Goal: Information Seeking & Learning: Learn about a topic

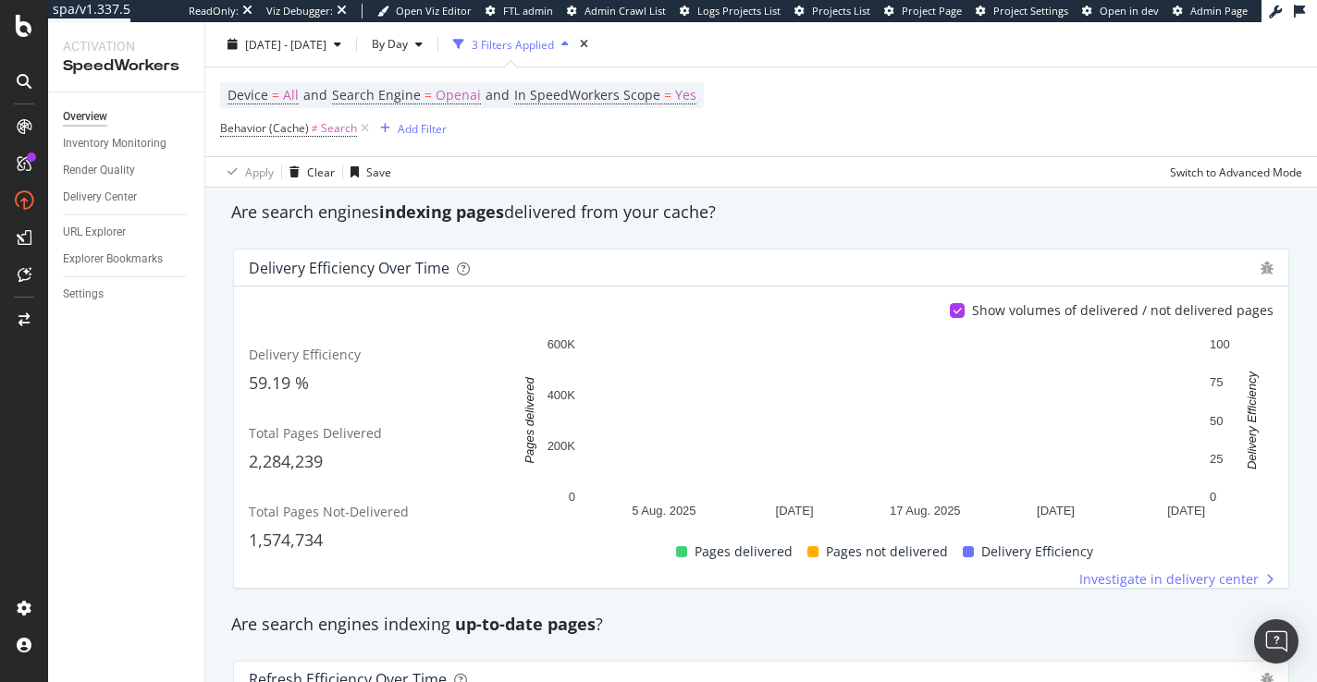
scroll to position [269, 0]
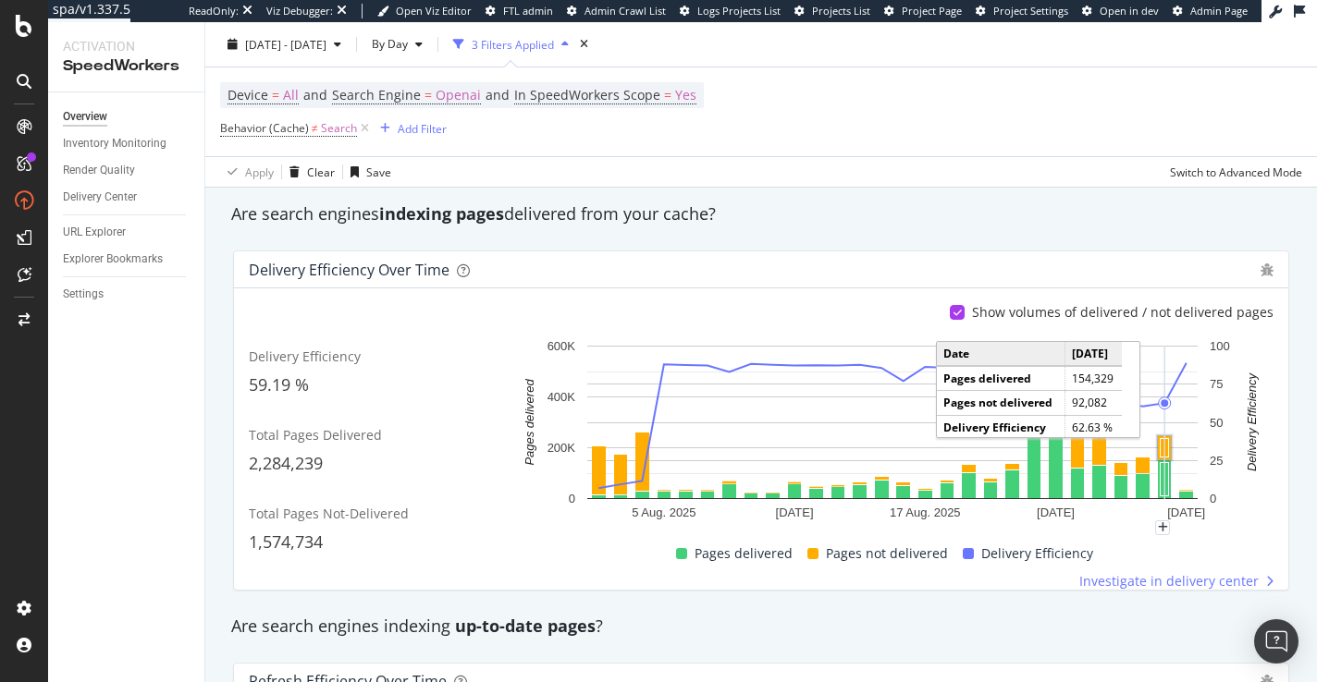
click at [1167, 451] on rect "A chart." at bounding box center [1165, 448] width 8 height 18
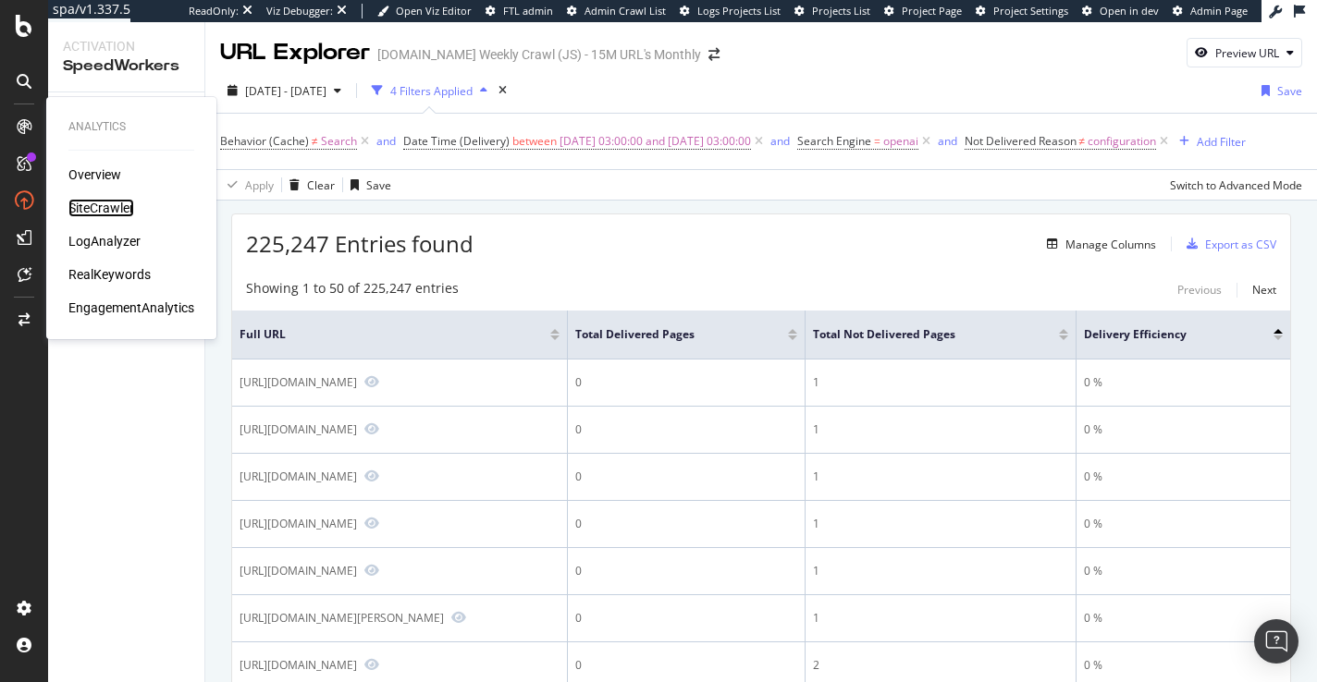
click at [92, 208] on div "SiteCrawler" at bounding box center [101, 208] width 66 height 18
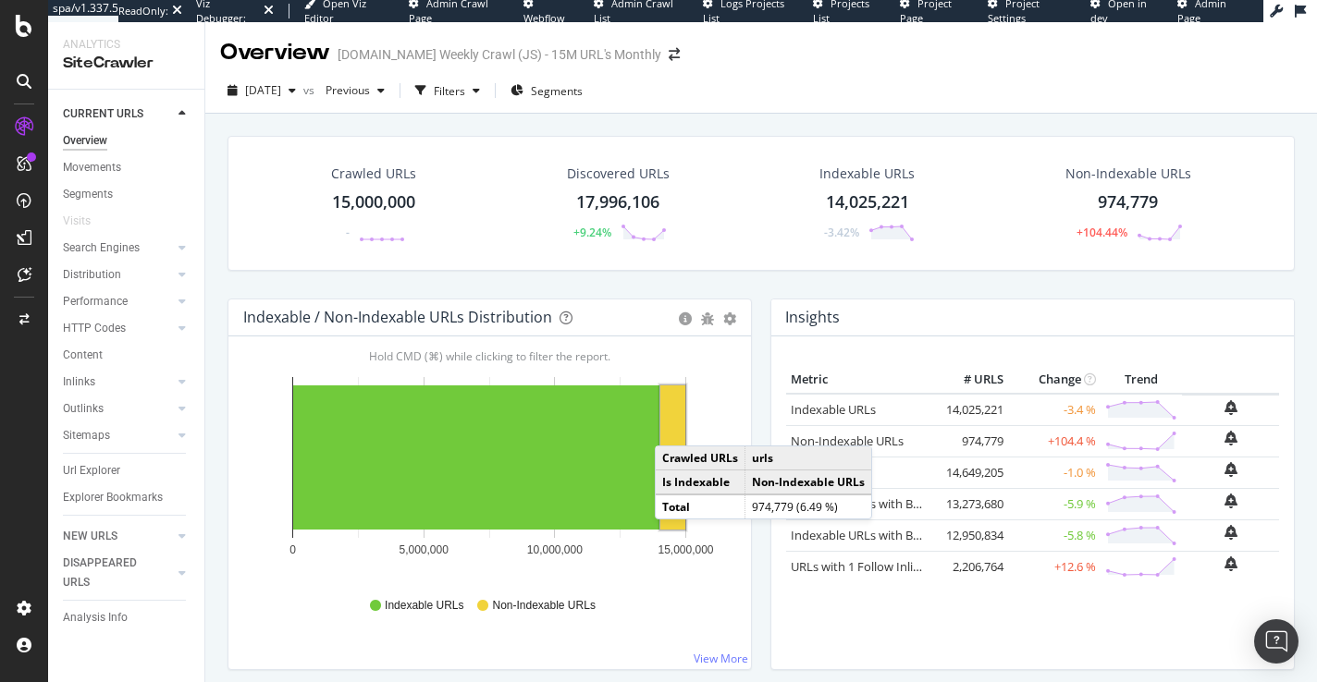
click at [673, 427] on rect "A chart." at bounding box center [672, 458] width 25 height 144
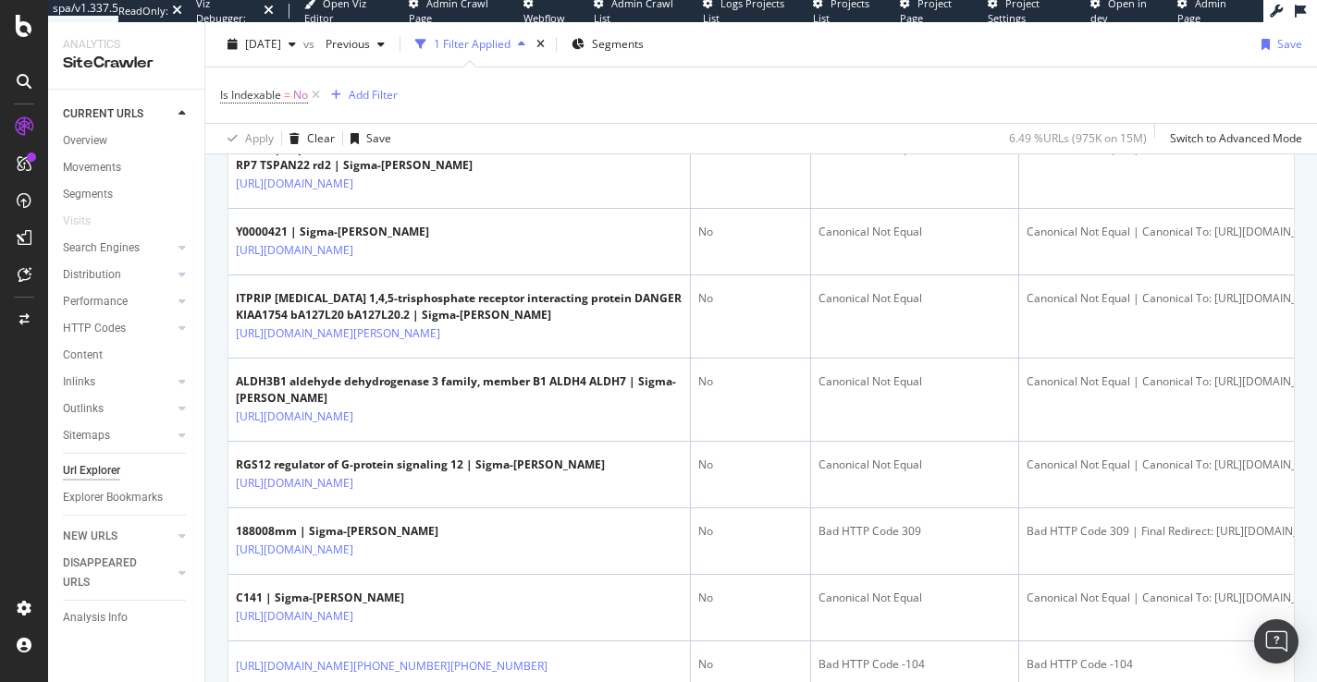
scroll to position [1216, 0]
